Goal: Task Accomplishment & Management: Manage account settings

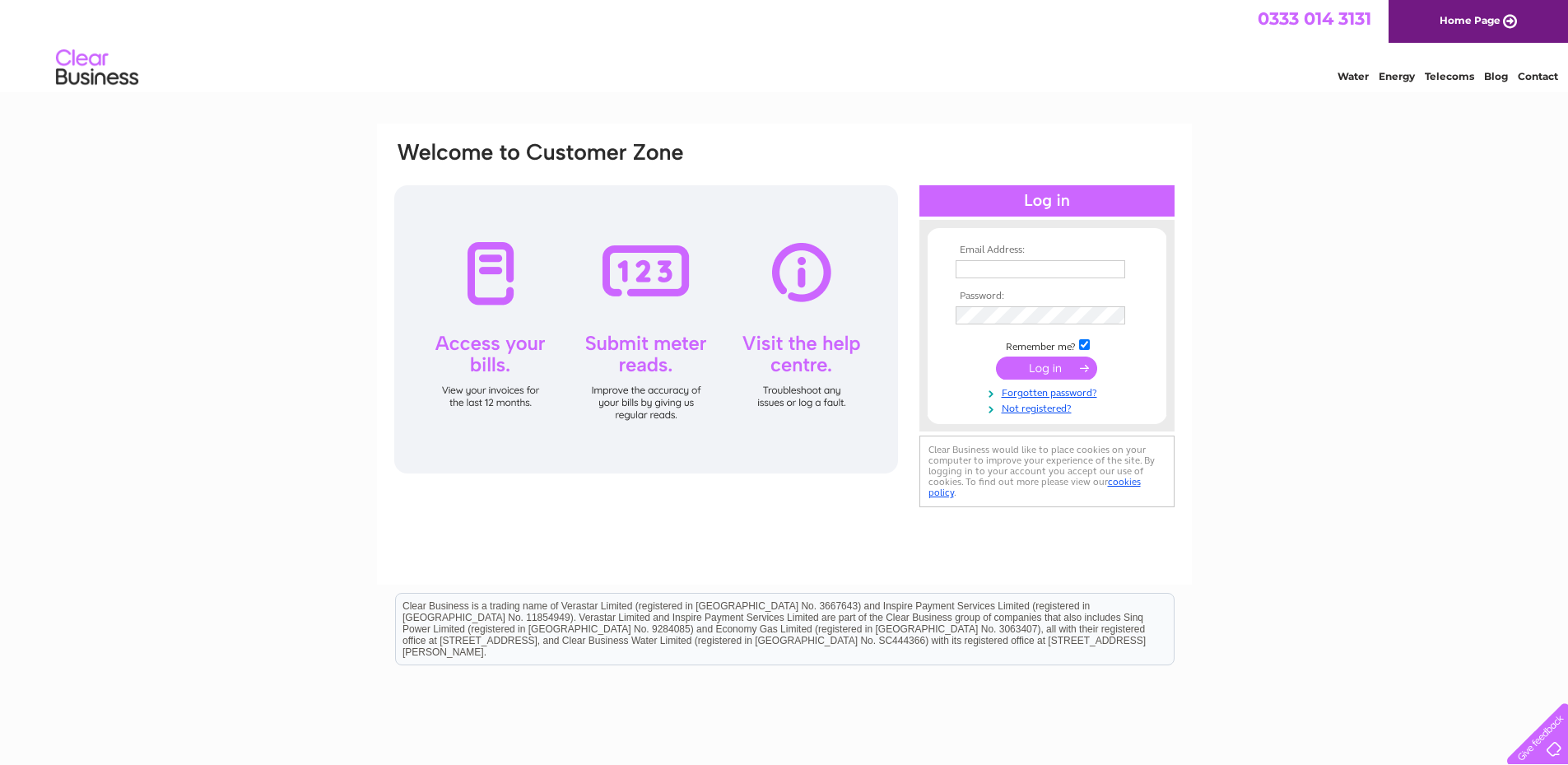
type input "kerri@athollscott.co.uk"
click at [1051, 359] on input "submit" at bounding box center [1047, 368] width 102 height 23
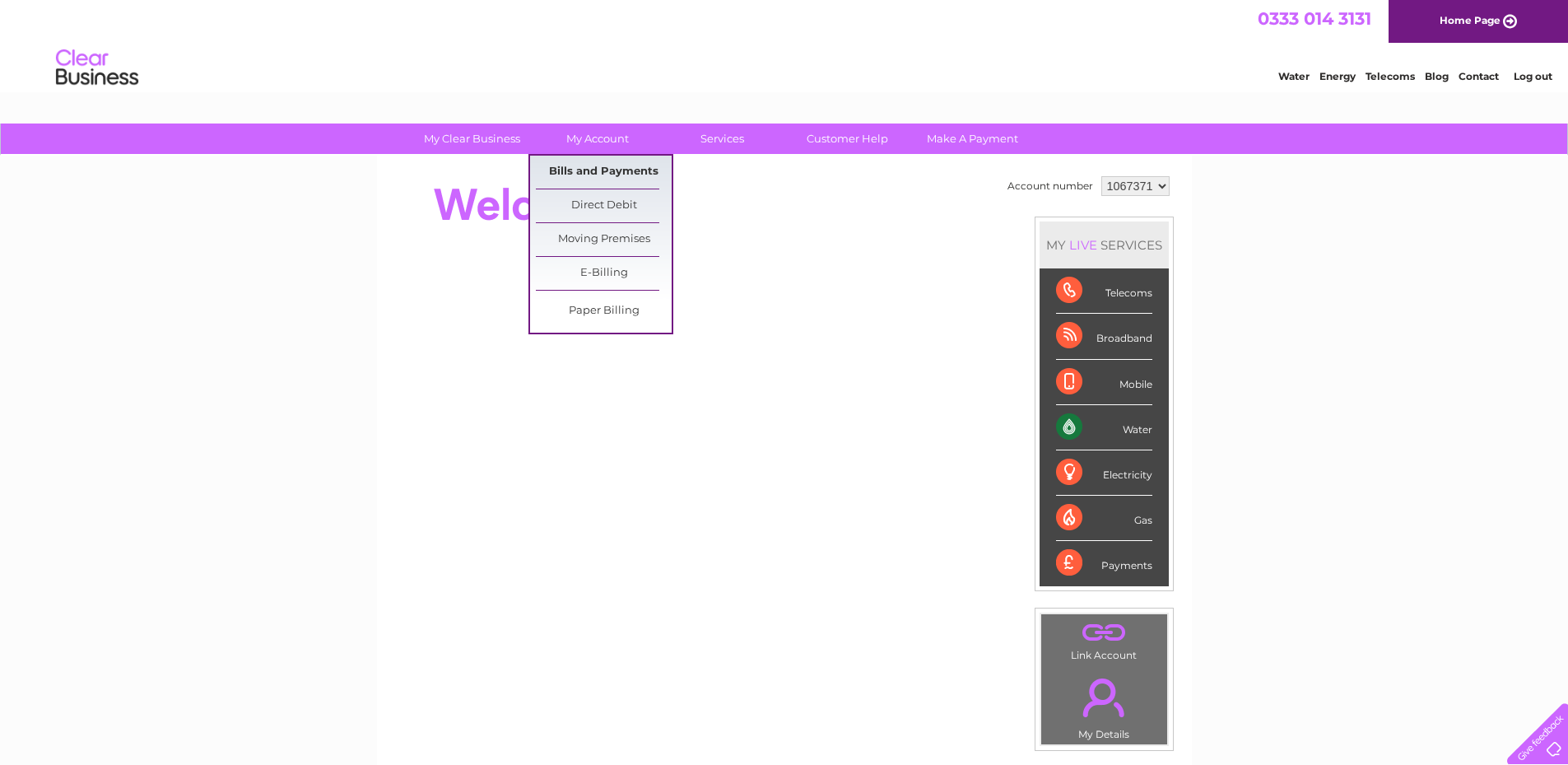
click at [579, 164] on link "Bills and Payments" at bounding box center [604, 172] width 136 height 33
click at [599, 172] on link "Bills and Payments" at bounding box center [604, 172] width 136 height 33
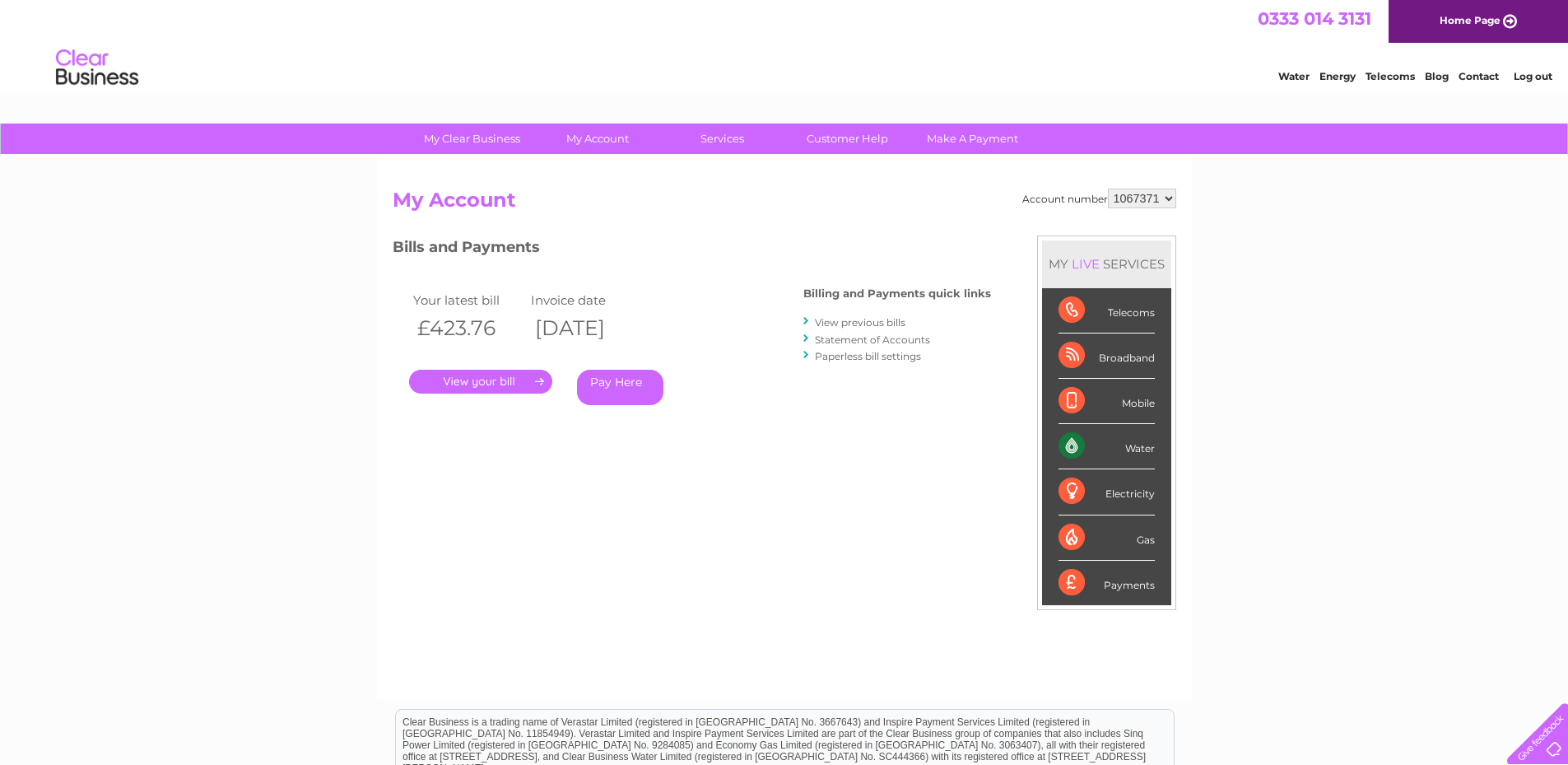
click at [488, 385] on link "." at bounding box center [480, 381] width 143 height 24
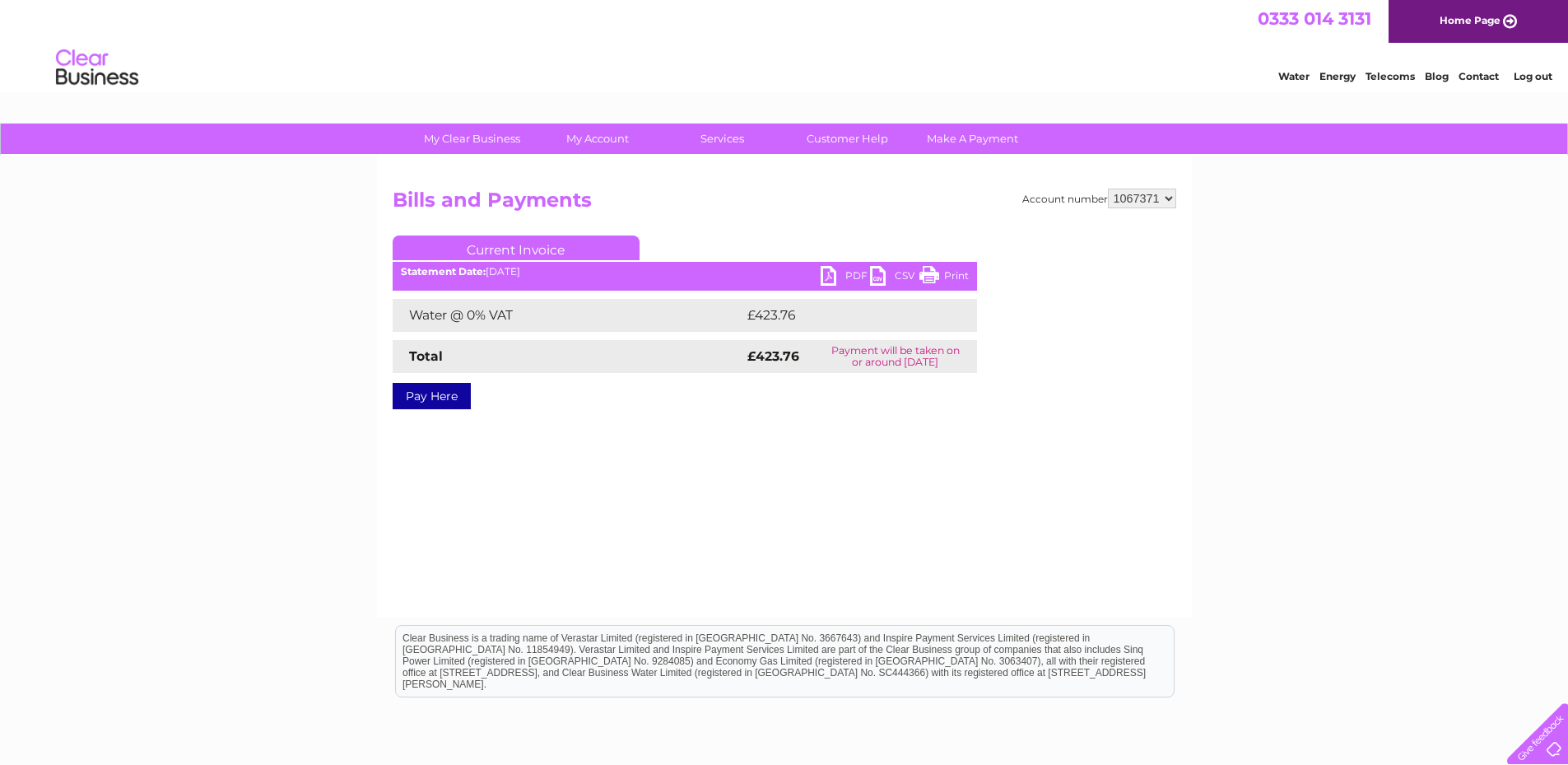
click at [834, 273] on link "PDF" at bounding box center [845, 278] width 49 height 24
